Goal: Navigation & Orientation: Understand site structure

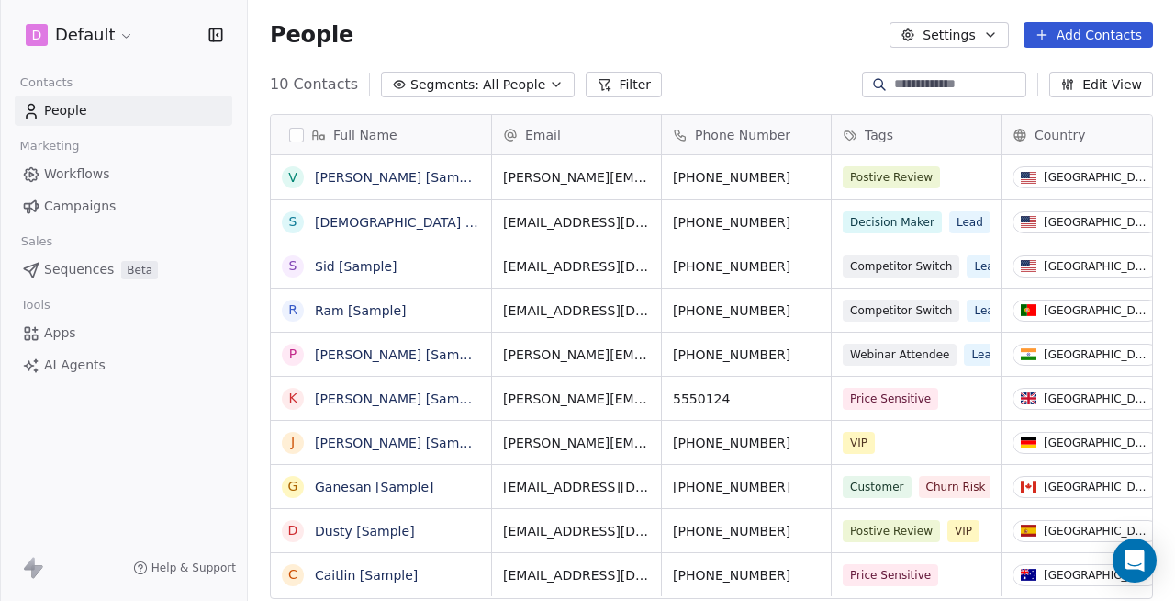
scroll to position [514, 914]
click at [110, 47] on html "D Default Contacts People Marketing Workflows Campaigns Sales Sequences Beta To…" at bounding box center [587, 300] width 1175 height 601
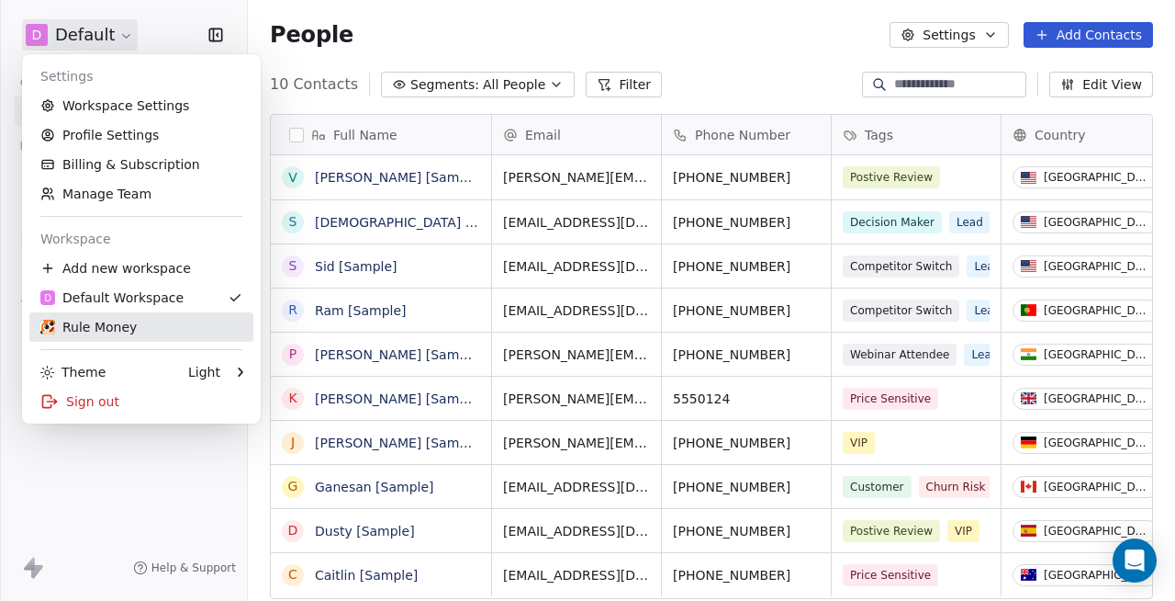
click at [82, 333] on div "Rule Money" at bounding box center [88, 327] width 96 height 18
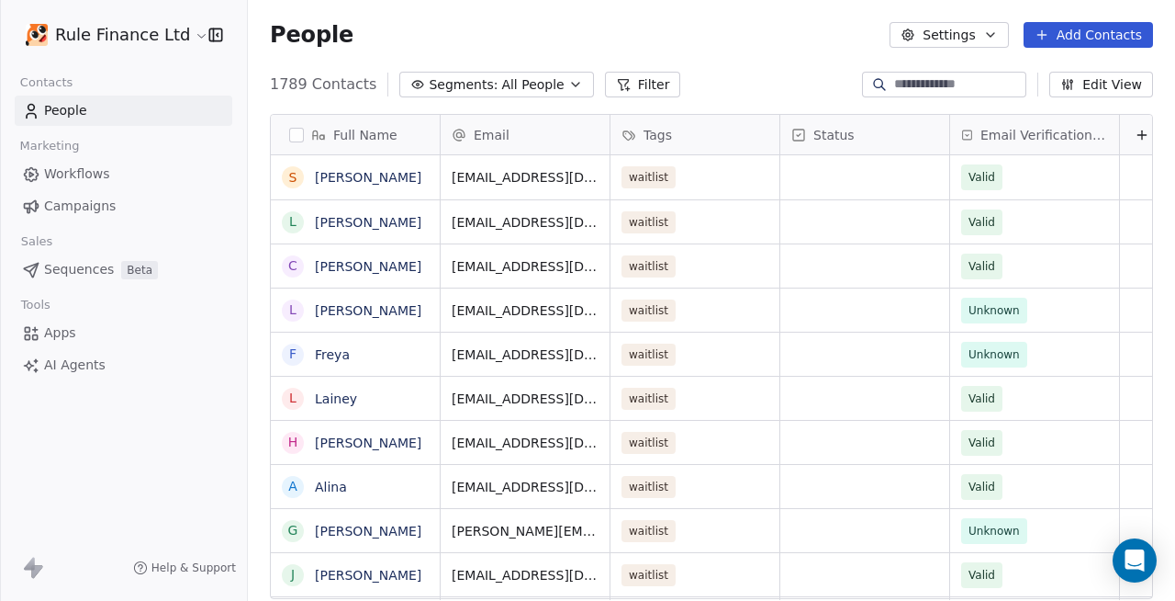
click at [74, 178] on span "Workflows" at bounding box center [77, 173] width 66 height 19
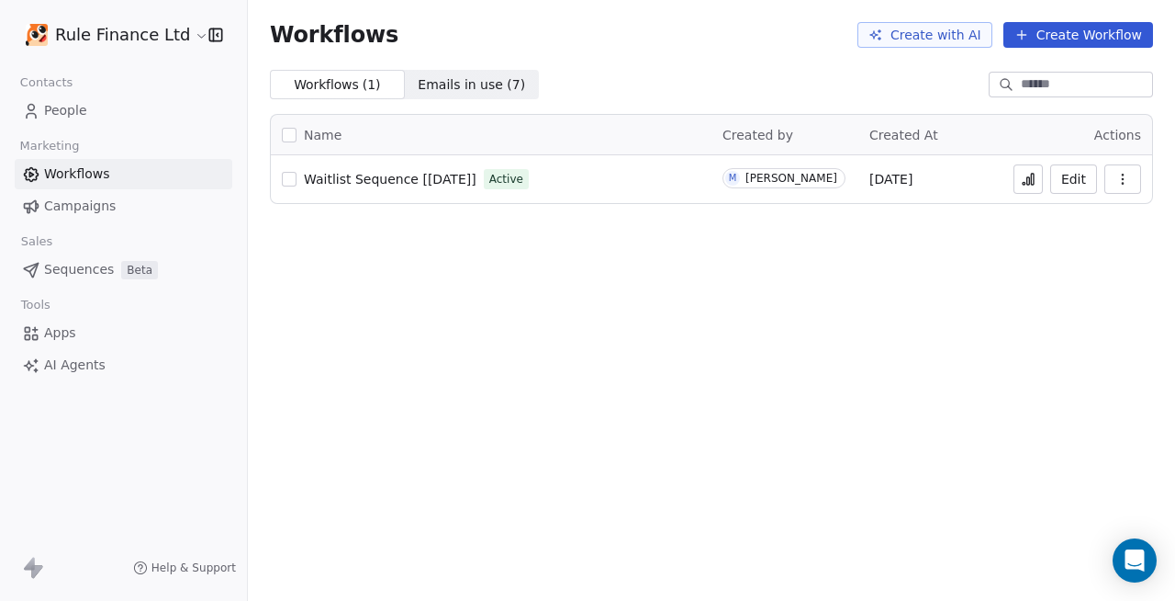
click at [81, 203] on span "Campaigns" at bounding box center [80, 206] width 72 height 19
